Goal: Transaction & Acquisition: Purchase product/service

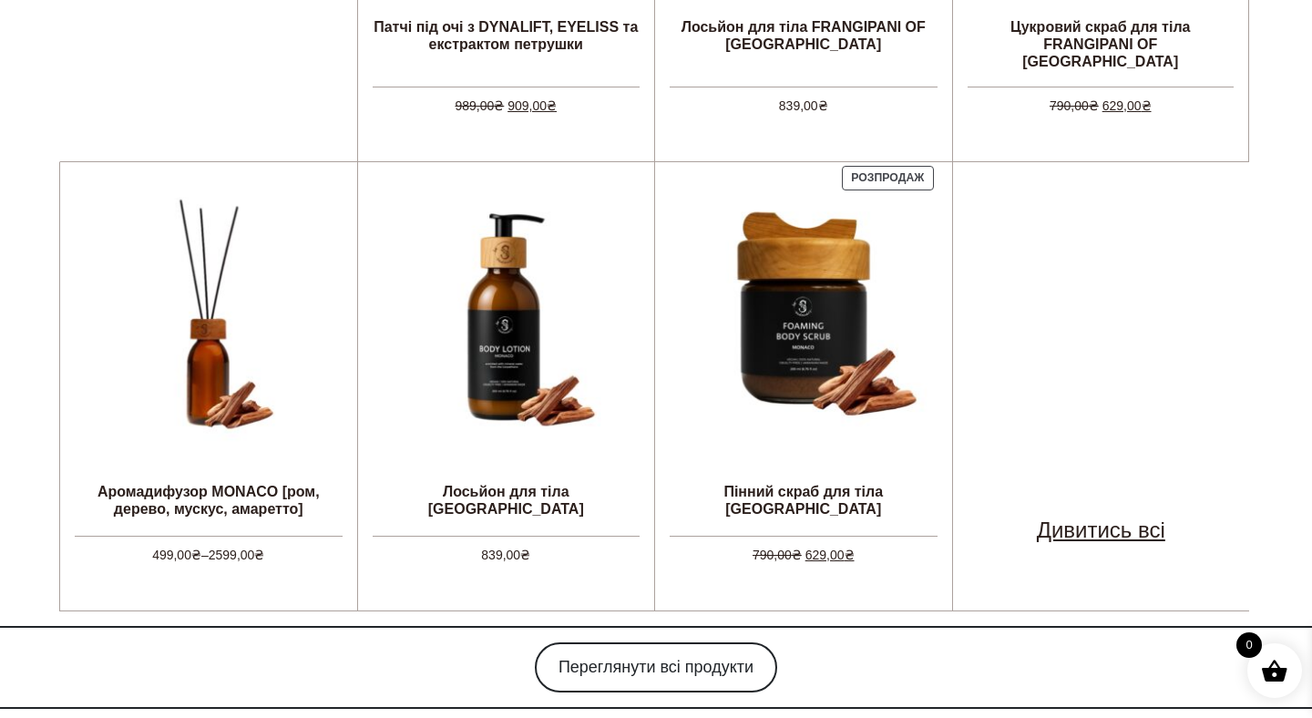
scroll to position [1108, 0]
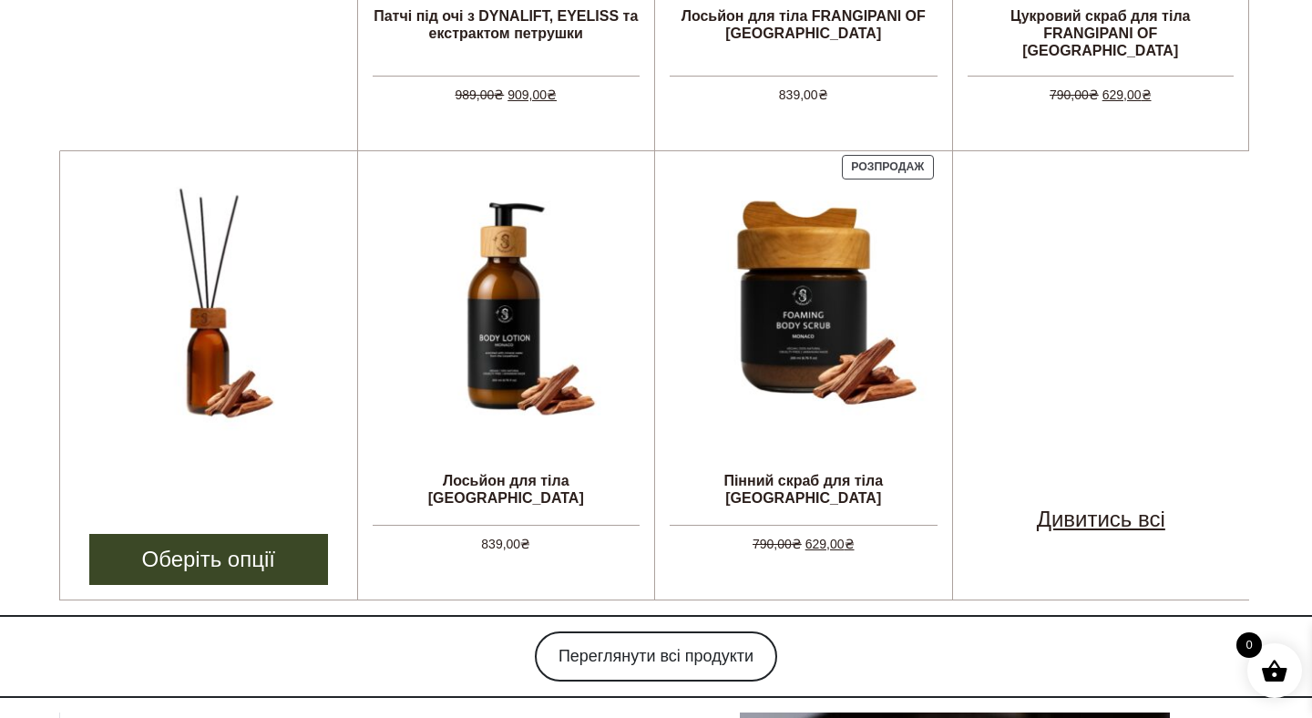
click at [214, 354] on img at bounding box center [209, 306] width 268 height 268
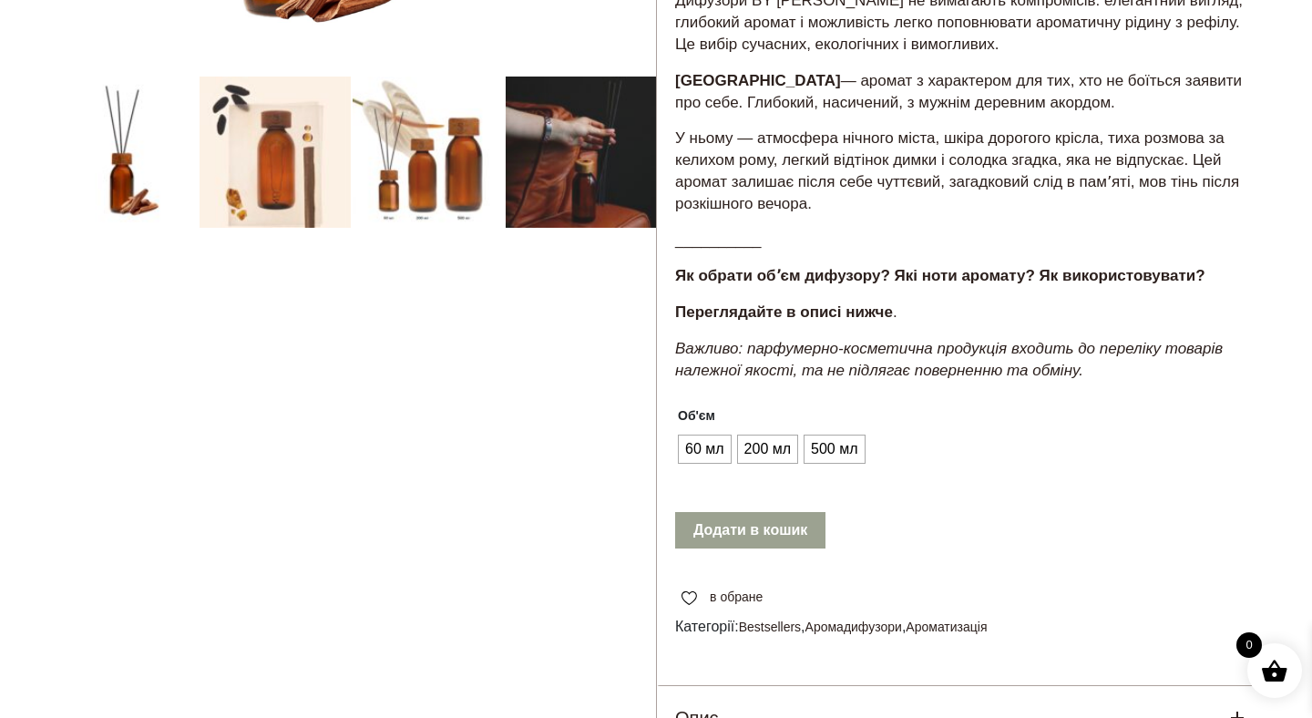
scroll to position [556, 0]
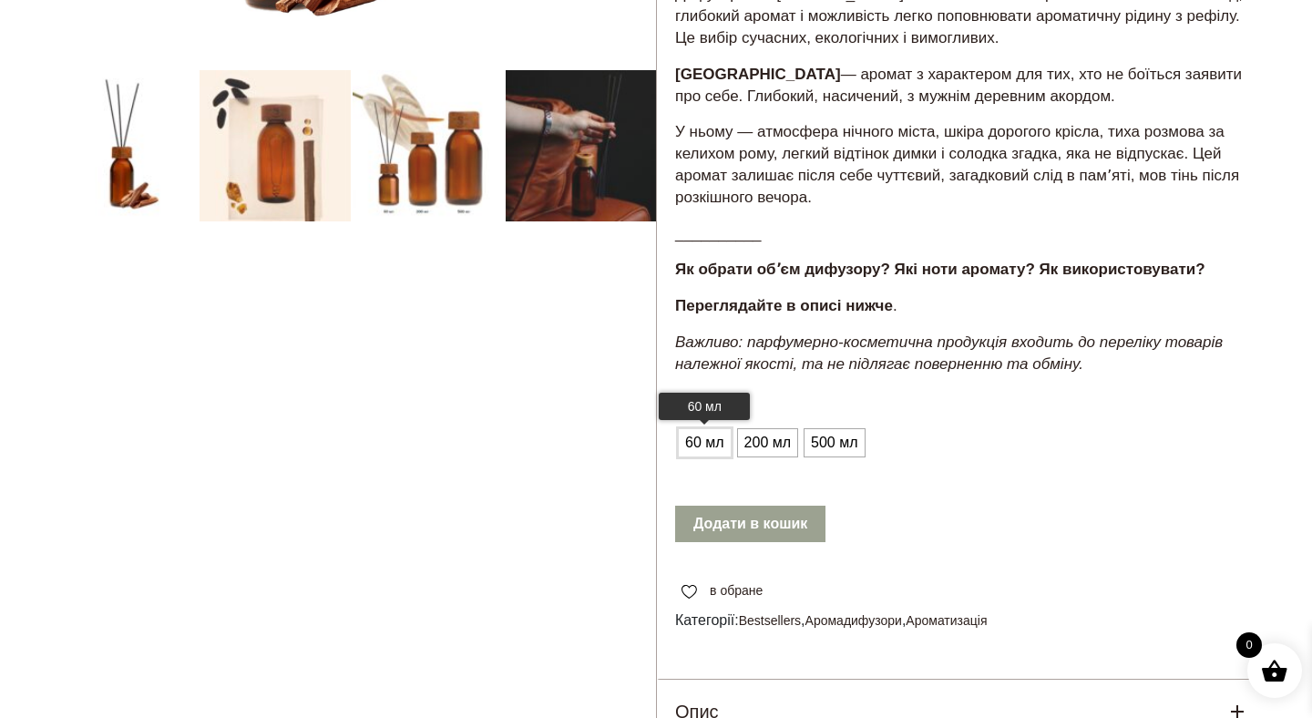
click at [711, 441] on span "60 мл" at bounding box center [704, 442] width 48 height 29
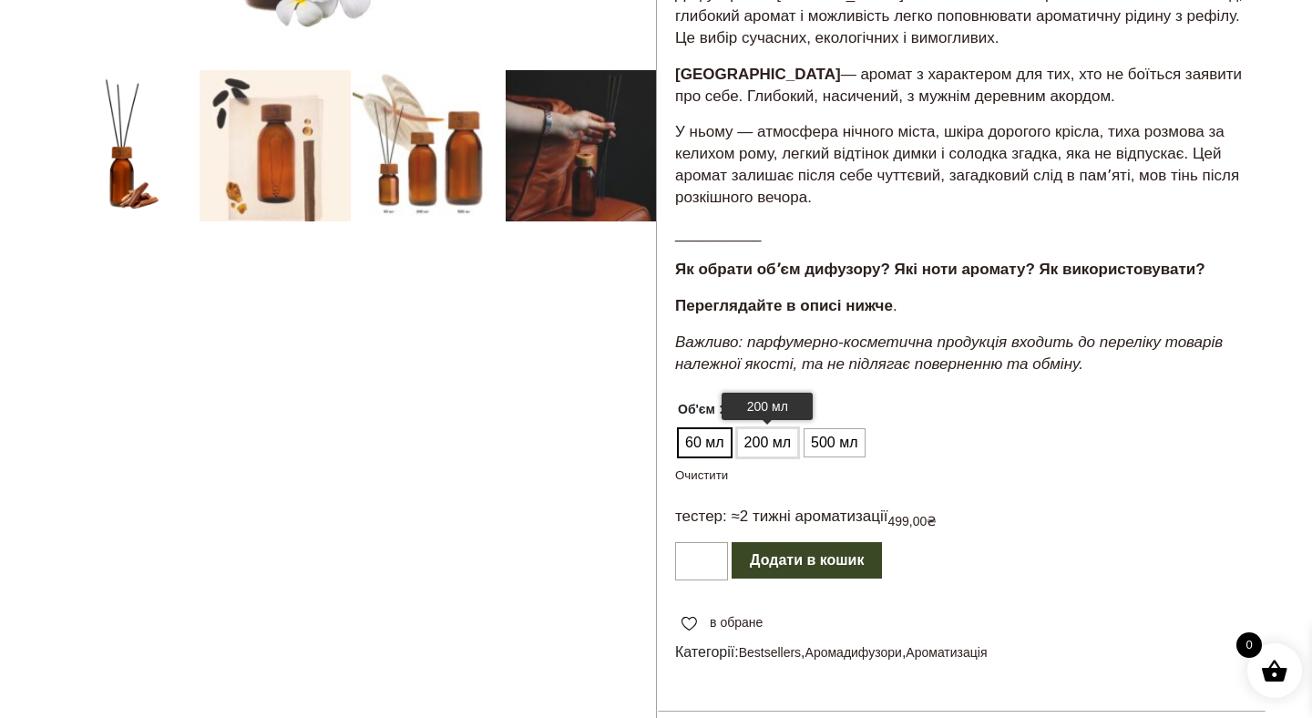
click at [763, 437] on span "200 мл" at bounding box center [768, 442] width 56 height 29
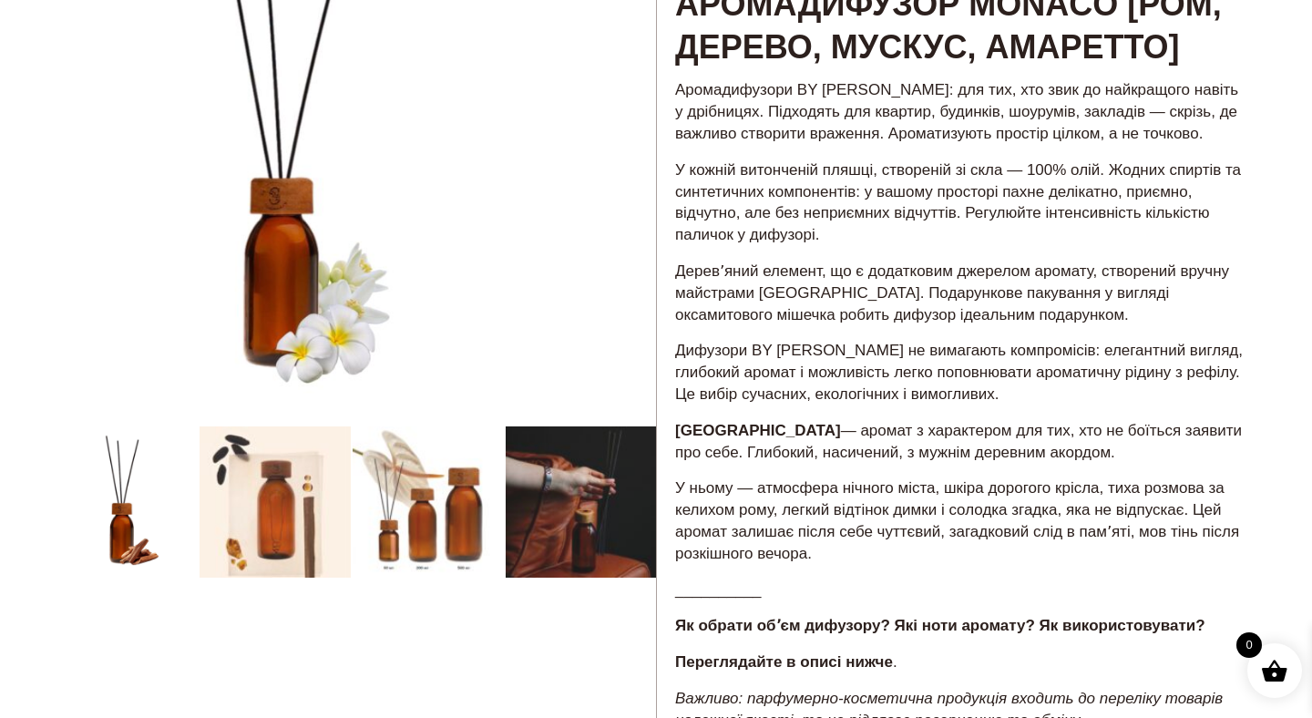
scroll to position [0, 0]
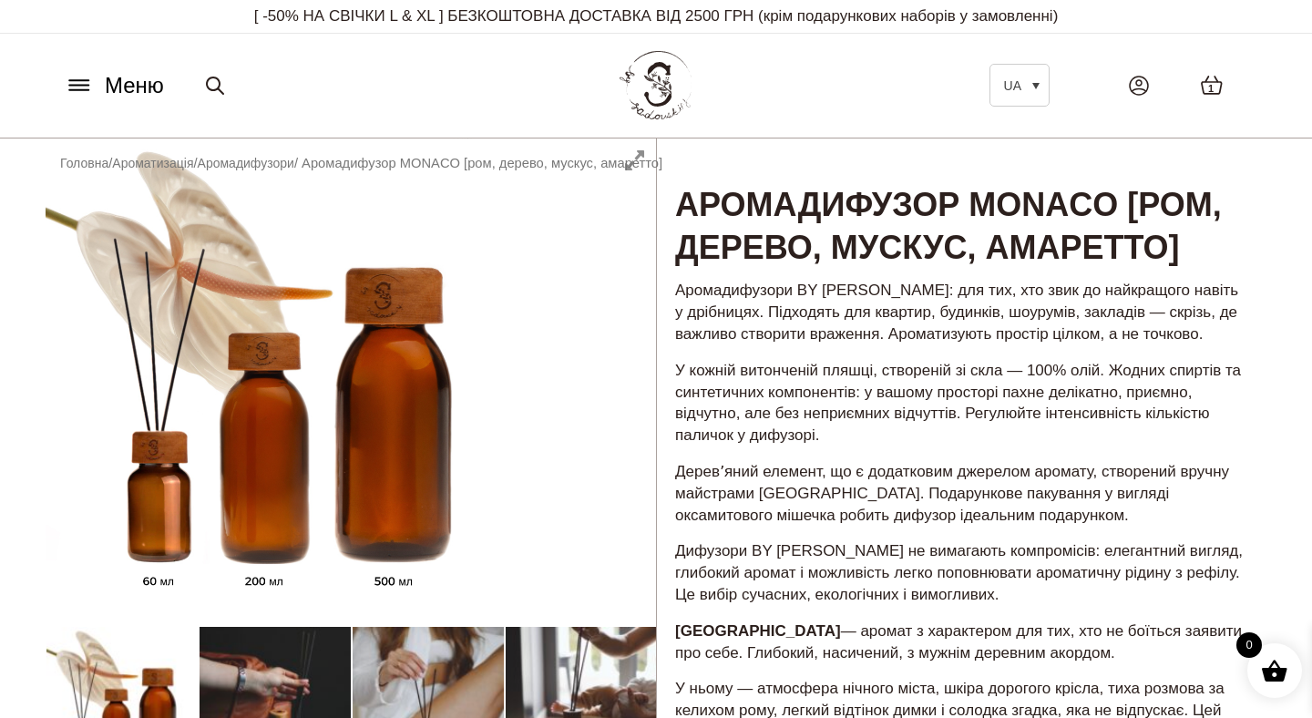
click at [76, 76] on icon at bounding box center [79, 85] width 29 height 19
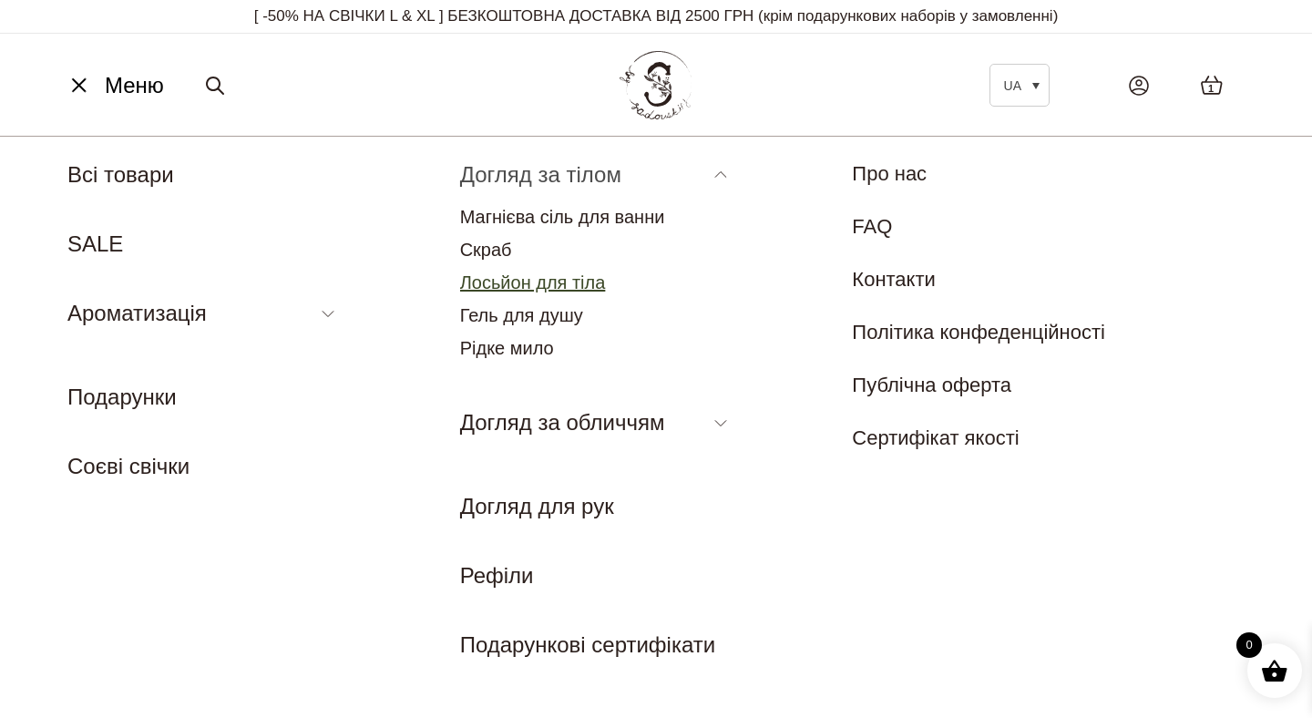
click at [540, 282] on link "Лосьйон для тіла" at bounding box center [533, 282] width 146 height 20
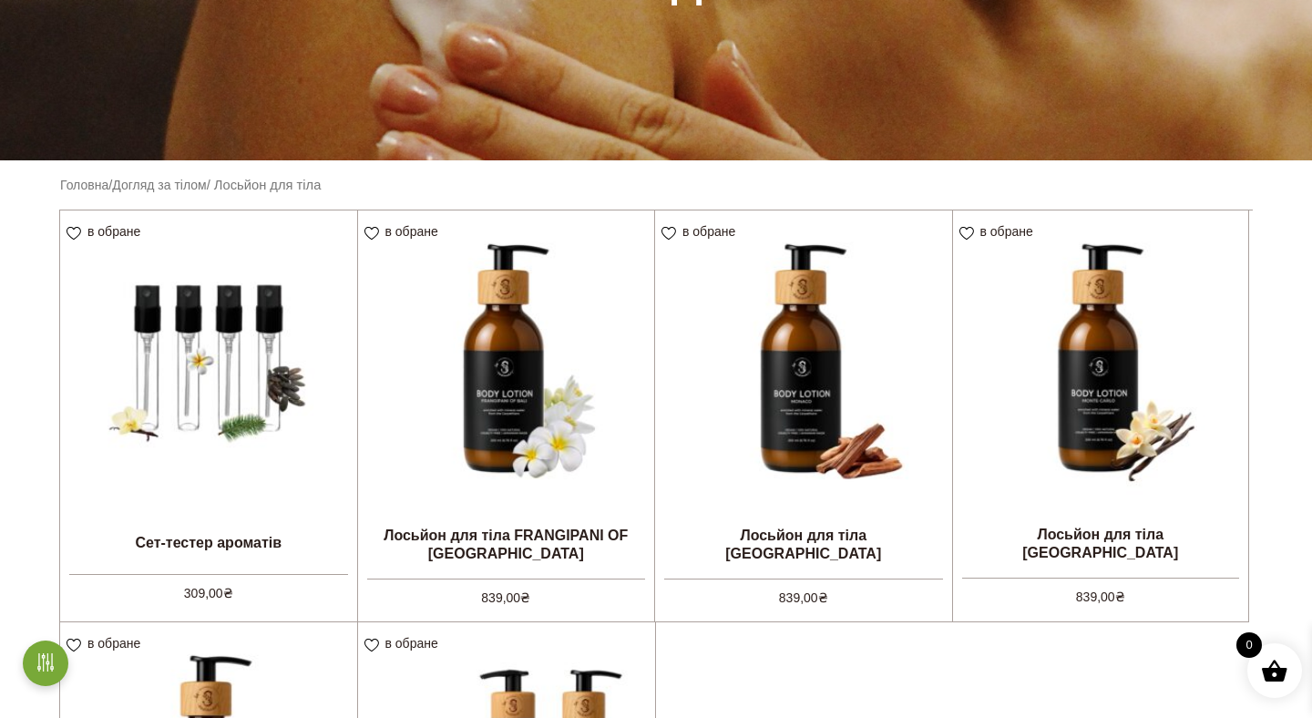
scroll to position [335, 0]
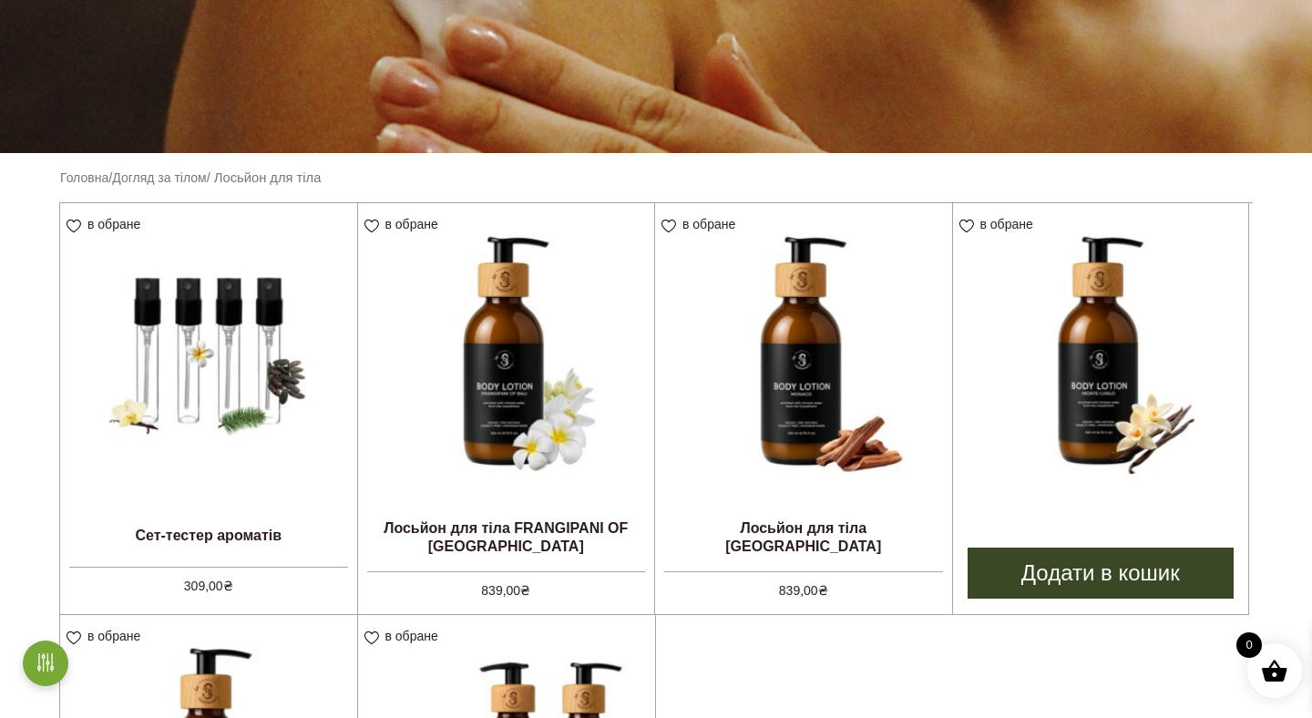
click at [1090, 337] on img at bounding box center [1101, 351] width 296 height 296
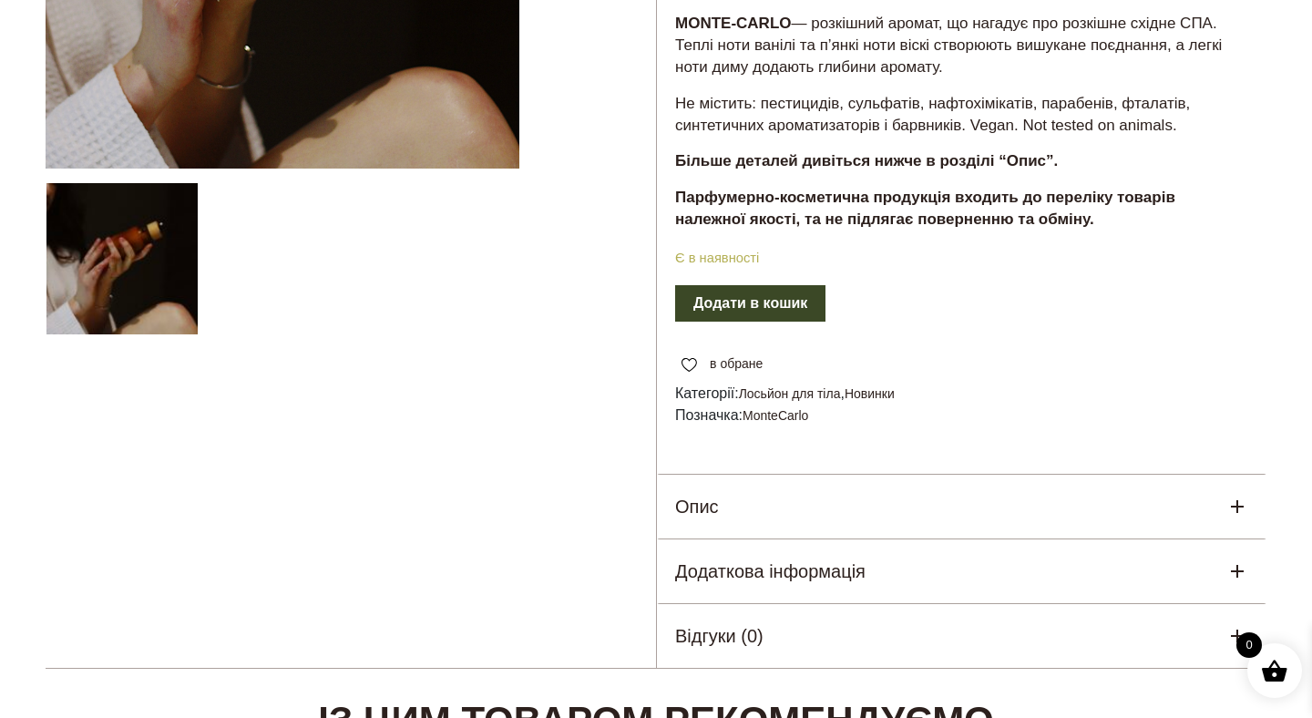
scroll to position [455, 0]
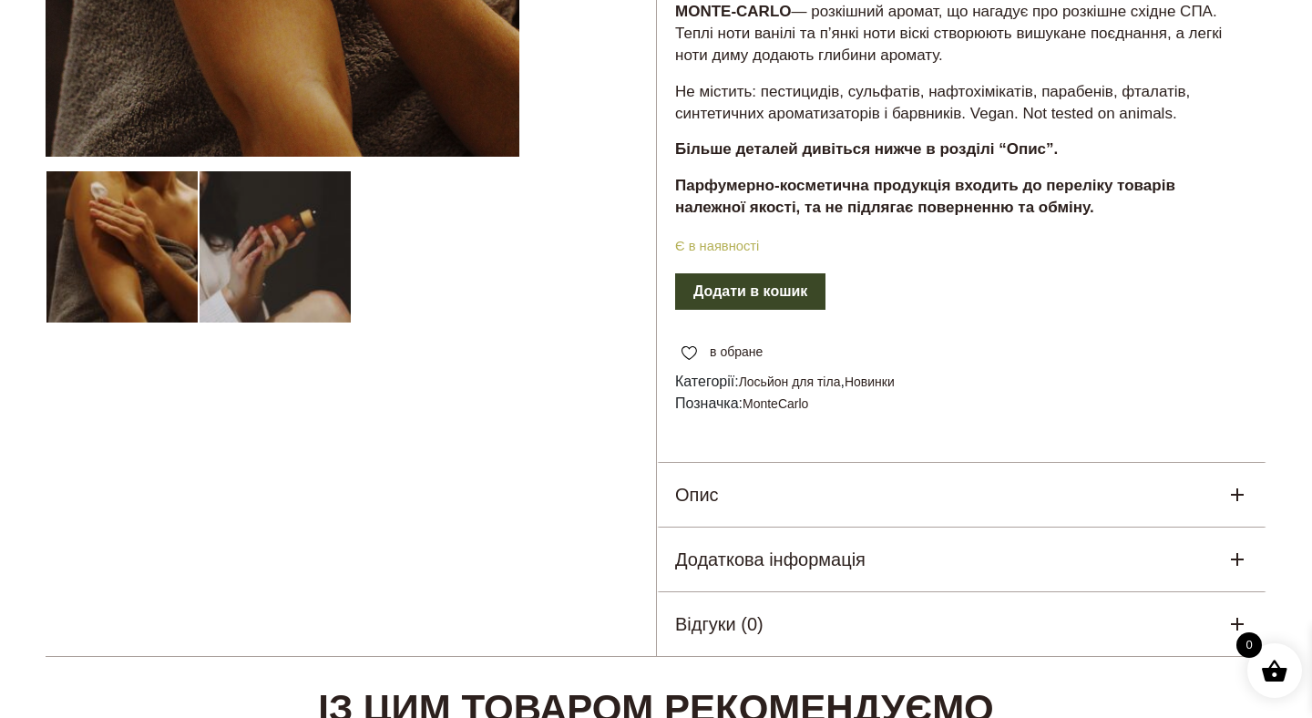
click at [1231, 485] on icon at bounding box center [1237, 495] width 22 height 22
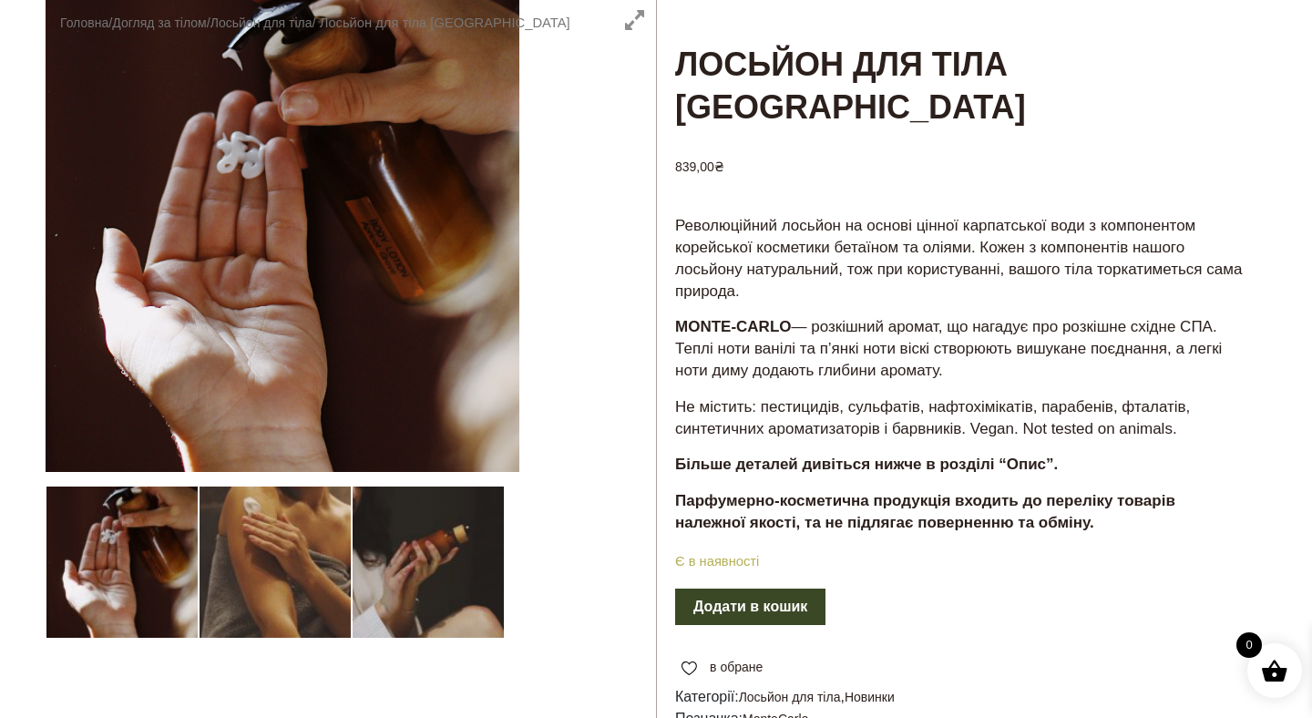
scroll to position [0, 0]
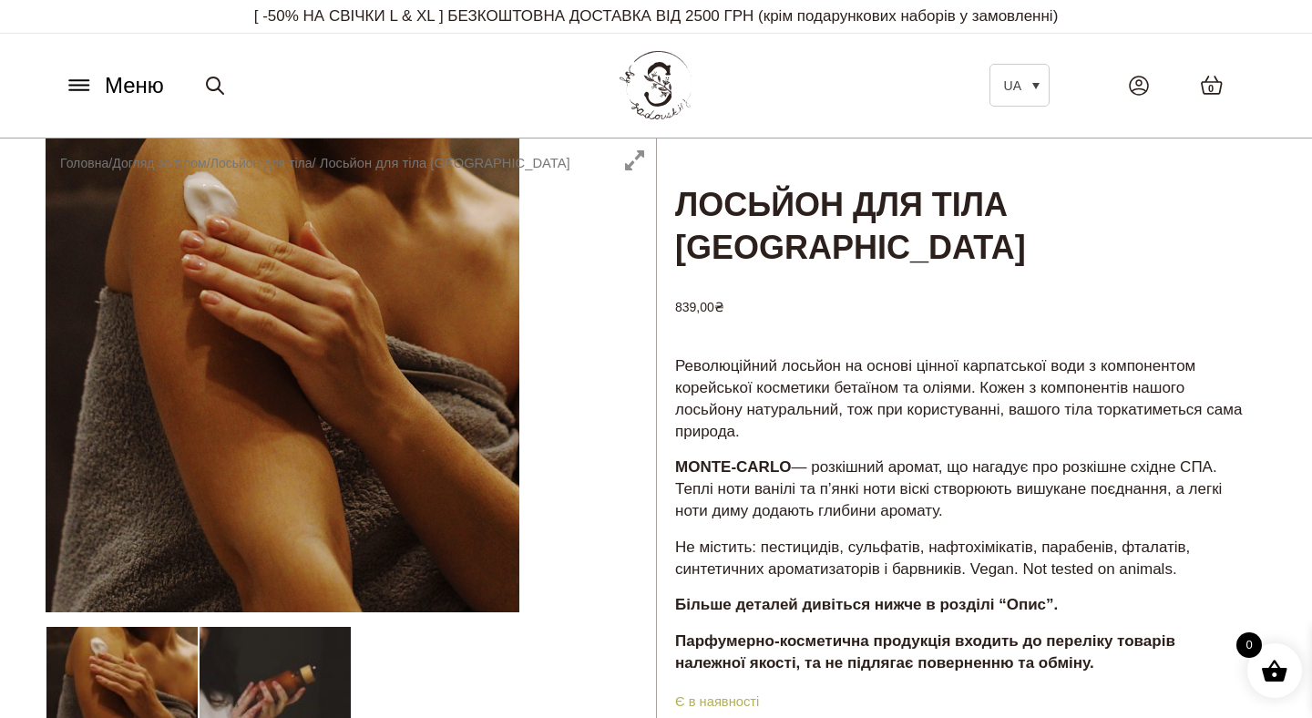
click at [77, 87] on icon at bounding box center [79, 85] width 29 height 19
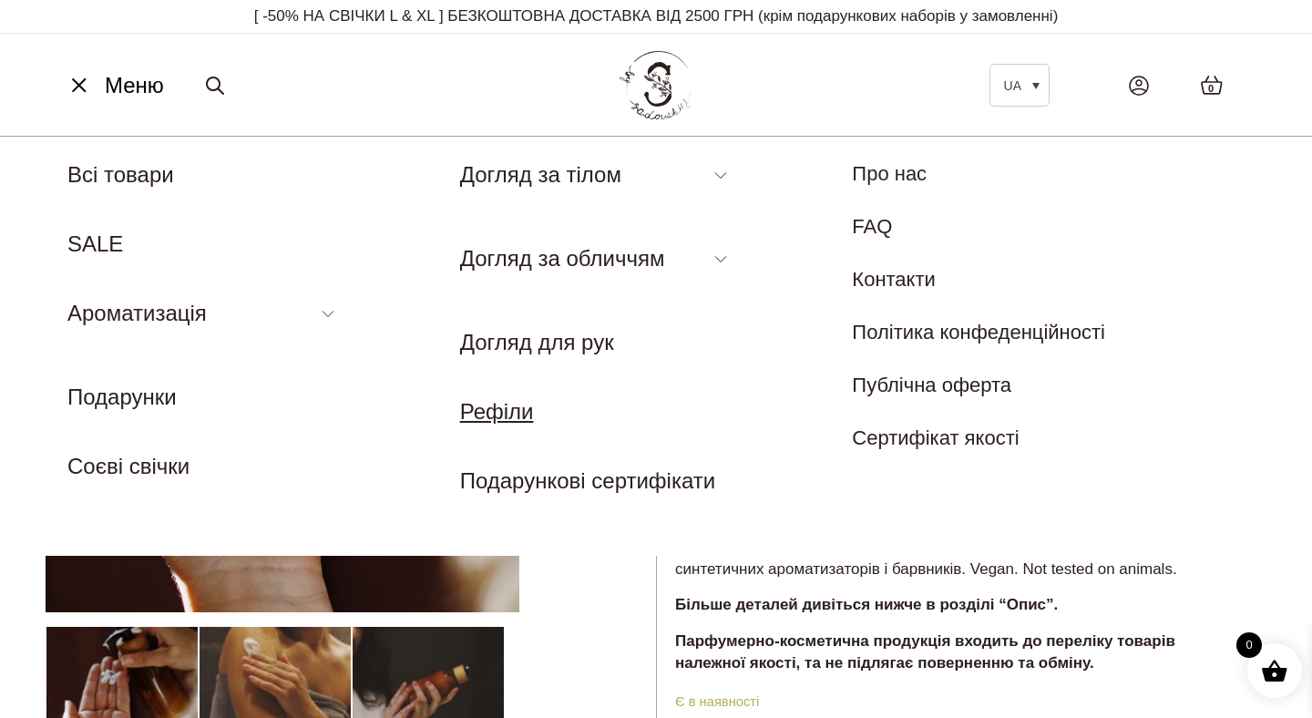
click at [493, 404] on link "Рефіли" at bounding box center [497, 411] width 74 height 25
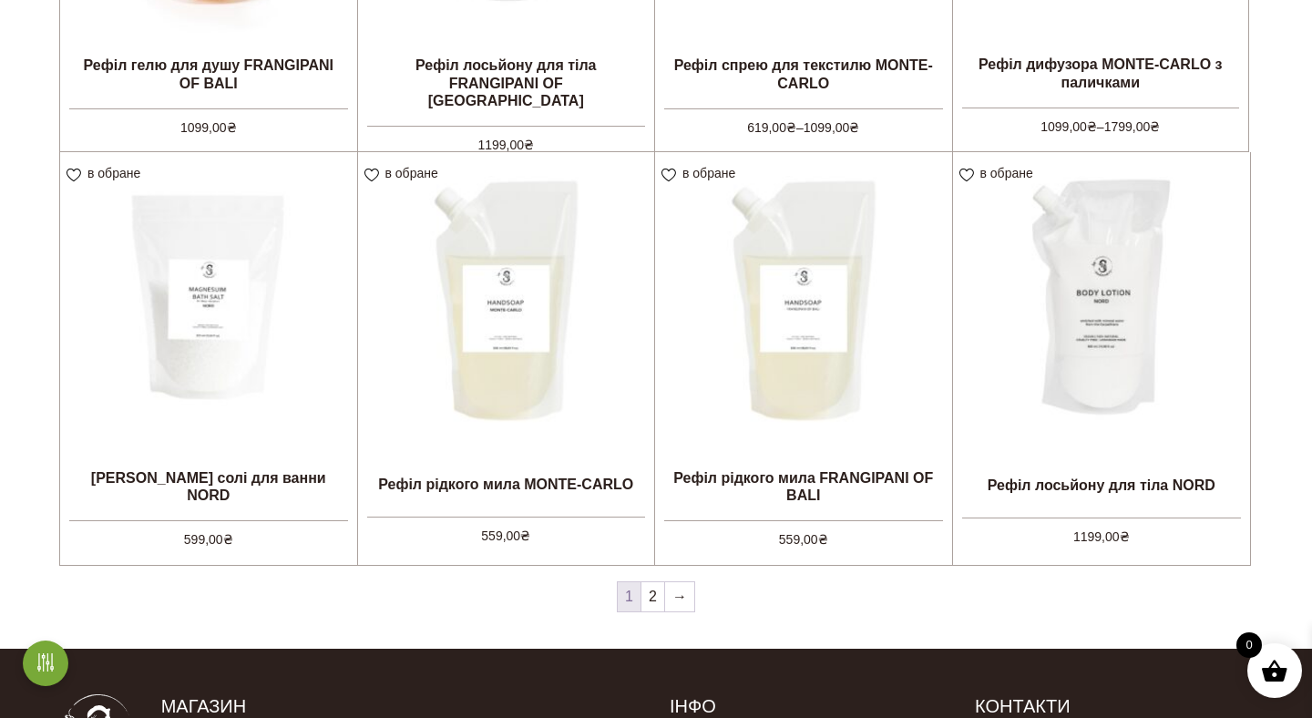
scroll to position [1628, 0]
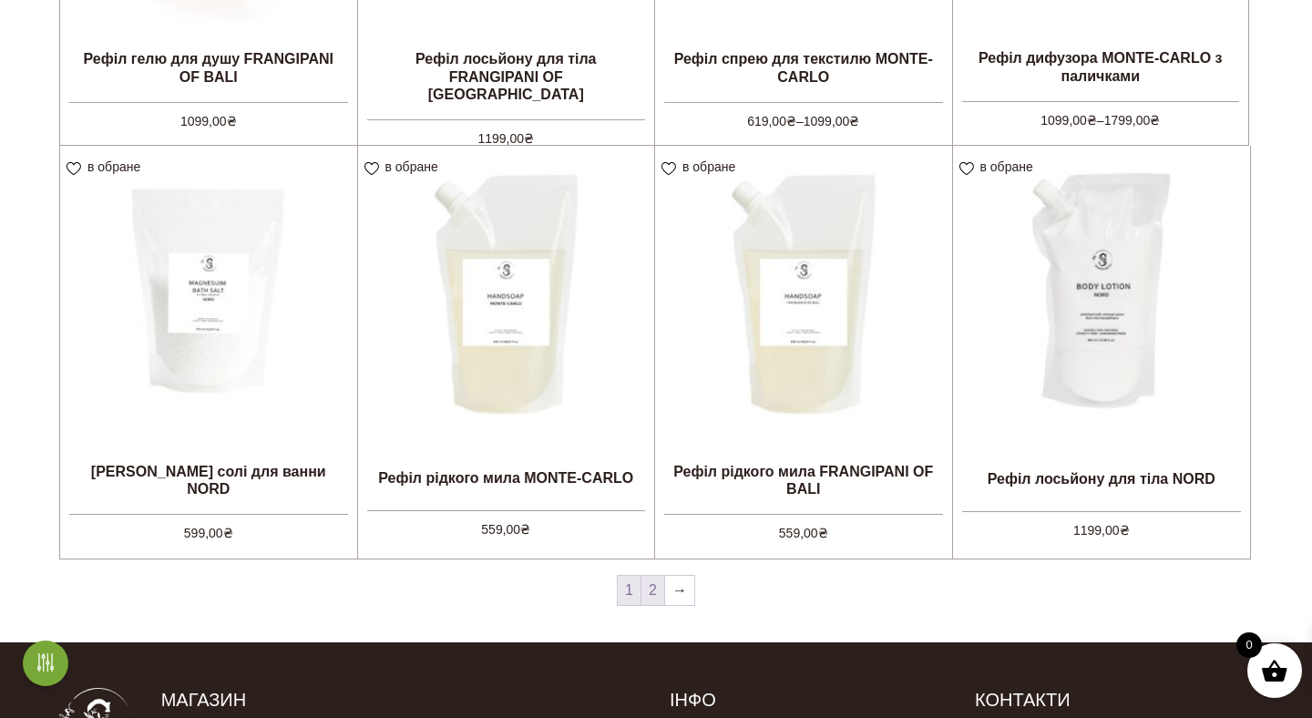
click at [653, 587] on link "2" at bounding box center [652, 590] width 23 height 29
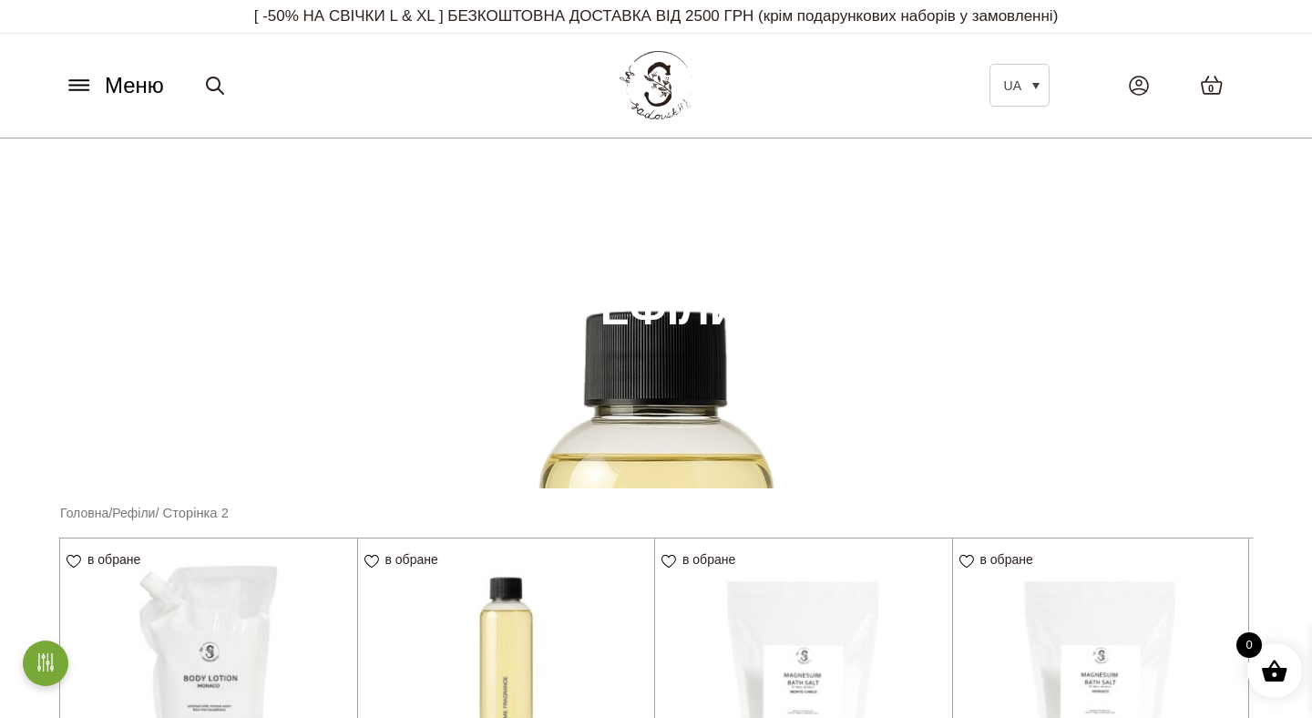
click at [69, 92] on icon at bounding box center [79, 85] width 29 height 19
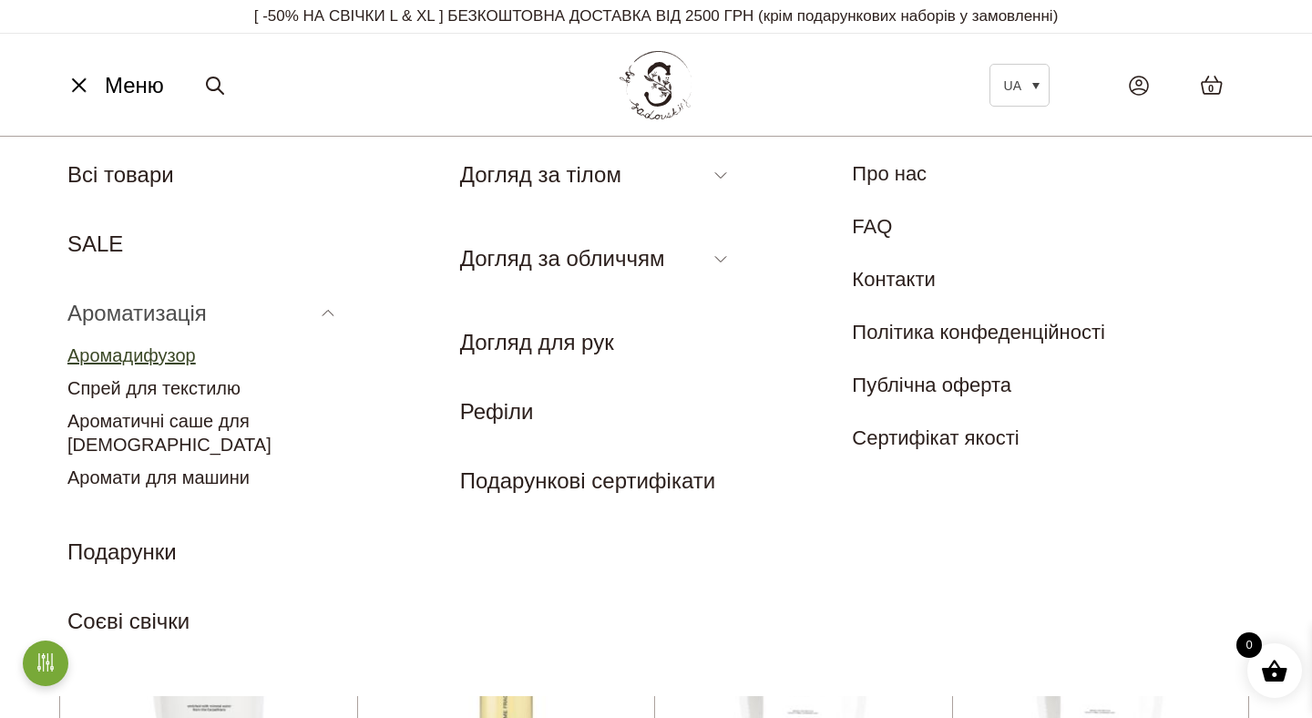
click at [138, 353] on link "Аромадифузор" at bounding box center [131, 355] width 128 height 20
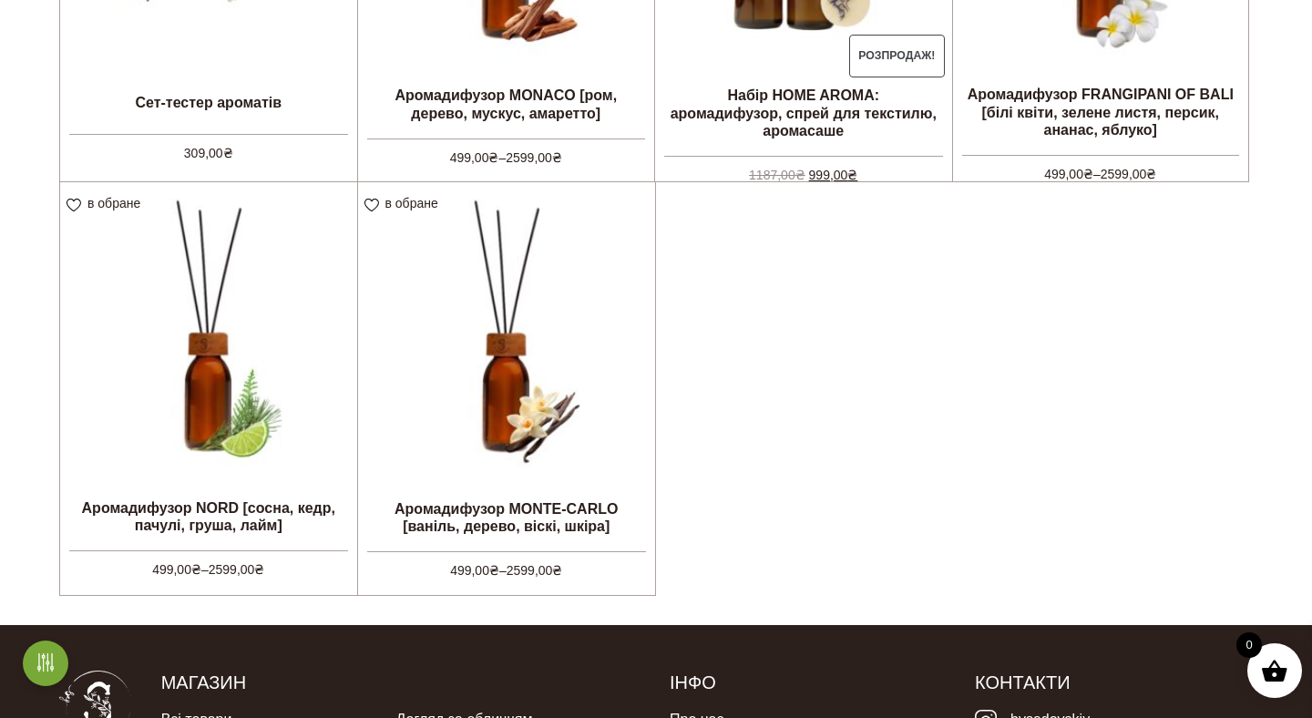
scroll to position [771, 0]
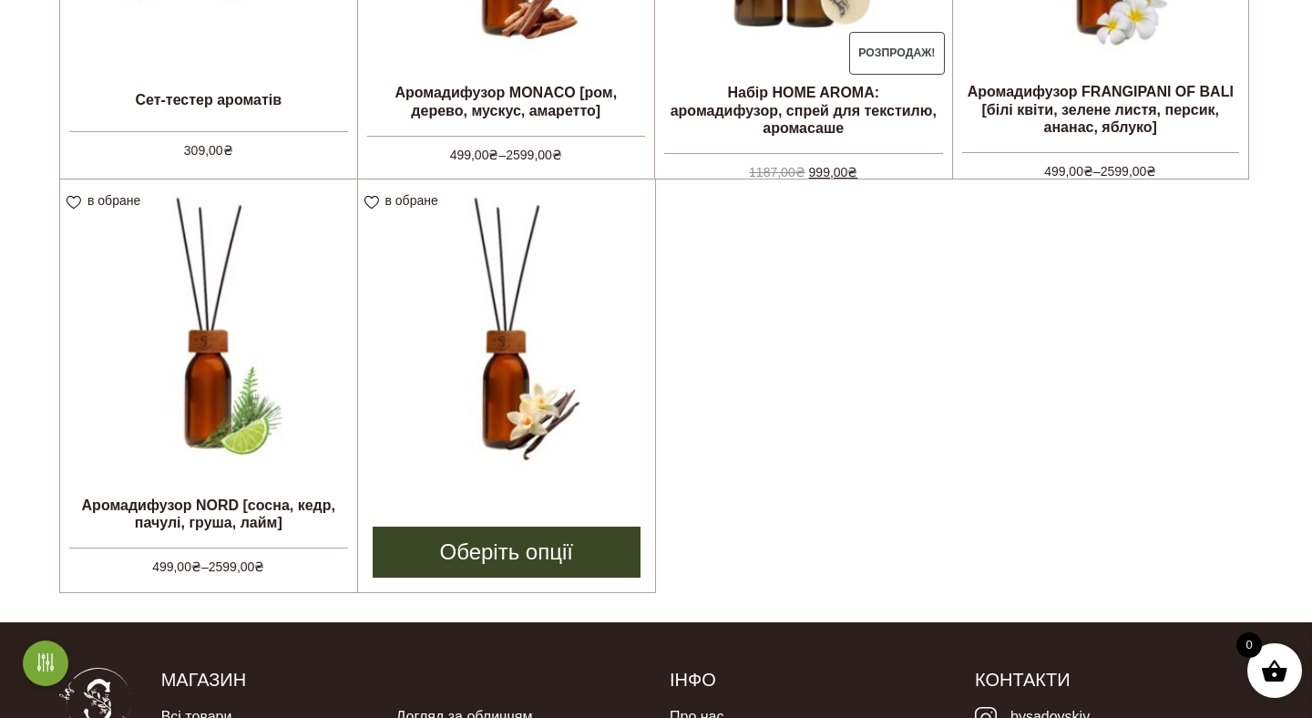
click at [556, 299] on img at bounding box center [507, 328] width 298 height 298
